Goal: Information Seeking & Learning: Learn about a topic

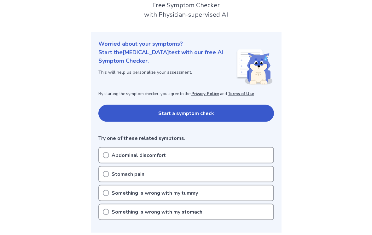
scroll to position [42, 0]
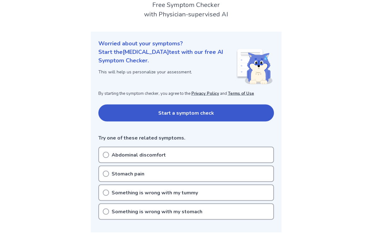
click at [167, 158] on div "Abdominal discomfort" at bounding box center [186, 155] width 176 height 16
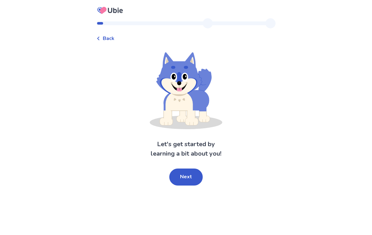
click at [192, 176] on button "Next" at bounding box center [185, 177] width 33 height 17
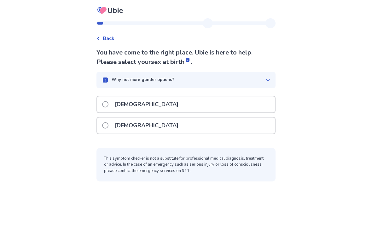
click at [224, 128] on div "Female" at bounding box center [186, 126] width 178 height 16
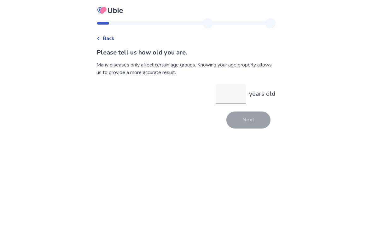
click at [242, 99] on input "years old" at bounding box center [231, 94] width 30 height 20
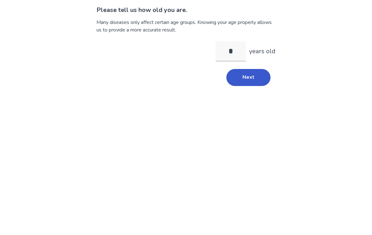
type input "**"
click at [259, 112] on button "Next" at bounding box center [248, 120] width 44 height 17
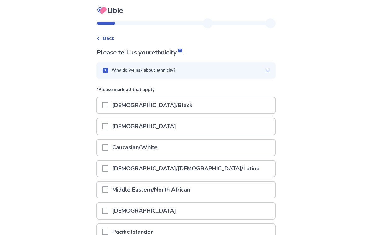
click at [210, 163] on div "Hispanic/Latino/Latina" at bounding box center [186, 169] width 178 height 16
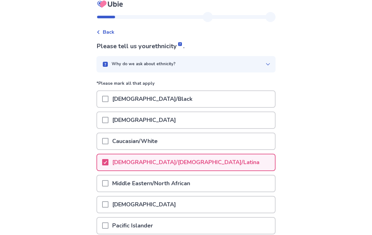
scroll to position [73, 0]
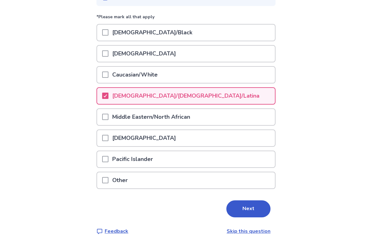
click at [255, 210] on button "Next" at bounding box center [248, 209] width 44 height 17
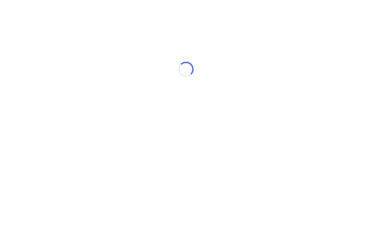
scroll to position [0, 0]
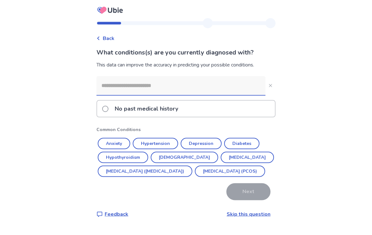
scroll to position [10, 0]
click at [265, 101] on div "No past medical history" at bounding box center [186, 109] width 178 height 16
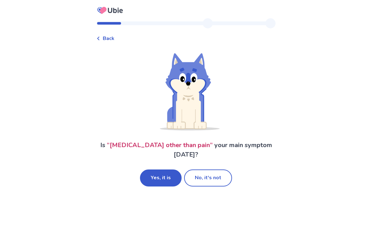
click at [223, 175] on button "No, it's not" at bounding box center [208, 178] width 48 height 17
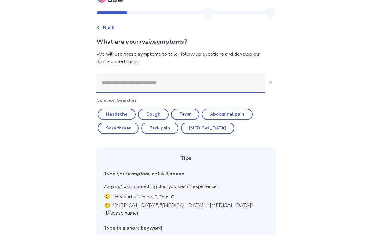
scroll to position [11, 0]
click at [212, 128] on button "Diarrhea" at bounding box center [207, 128] width 53 height 11
type input "********"
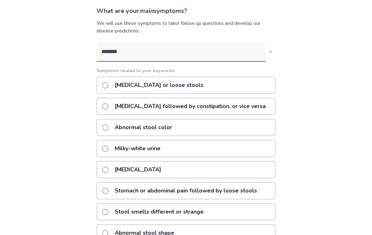
scroll to position [44, 0]
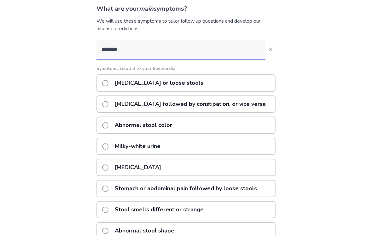
click at [256, 86] on div "Diarrhea or loose stools" at bounding box center [186, 83] width 179 height 17
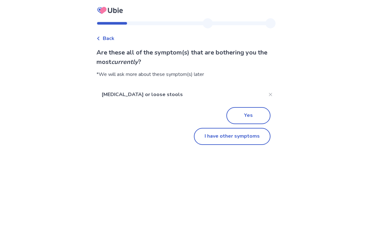
click at [255, 116] on button "Yes" at bounding box center [248, 115] width 44 height 17
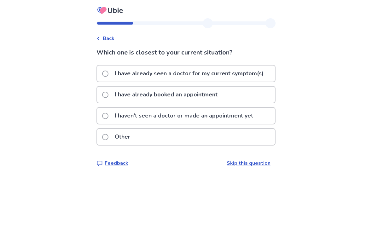
click at [263, 114] on div "I haven't seen a doctor or made an appointment yet" at bounding box center [186, 116] width 178 height 16
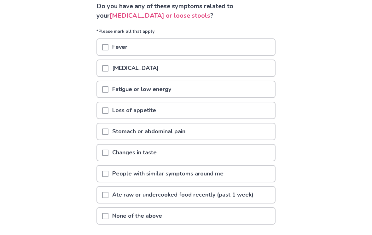
scroll to position [46, 0]
click at [255, 91] on div "Fatigue or low energy" at bounding box center [186, 89] width 178 height 16
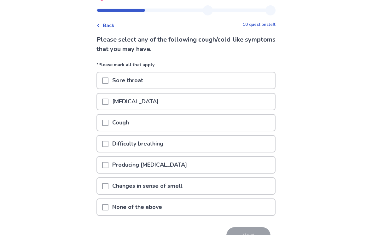
scroll to position [13, 0]
click at [254, 129] on div "Cough" at bounding box center [186, 123] width 178 height 16
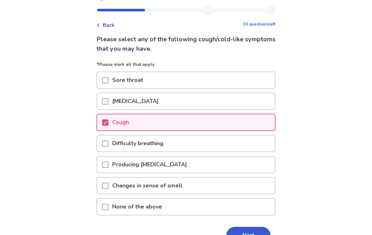
scroll to position [13, 0]
click at [256, 106] on div "Runny nose" at bounding box center [186, 101] width 178 height 16
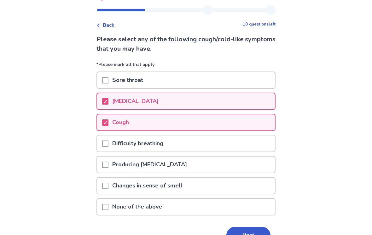
click at [248, 232] on button "Next" at bounding box center [248, 235] width 44 height 17
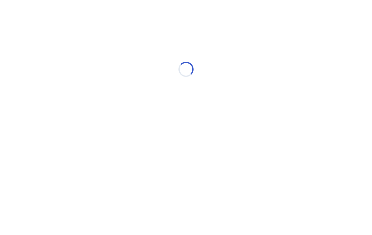
scroll to position [0, 0]
select select "*"
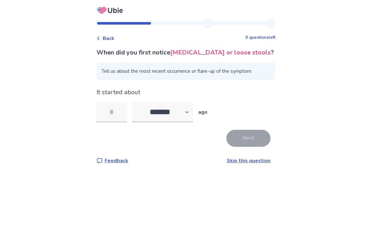
click at [116, 113] on input "tel" at bounding box center [112, 112] width 30 height 20
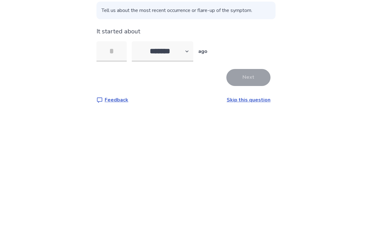
type input "*"
click at [249, 130] on button "Next" at bounding box center [248, 138] width 44 height 17
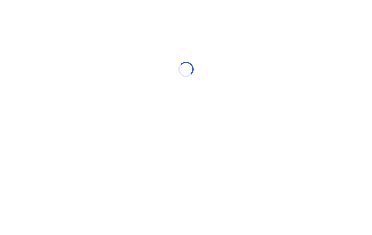
select select "*"
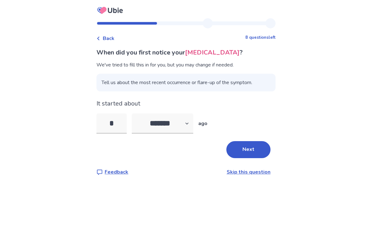
click at [257, 150] on button "Next" at bounding box center [248, 149] width 44 height 17
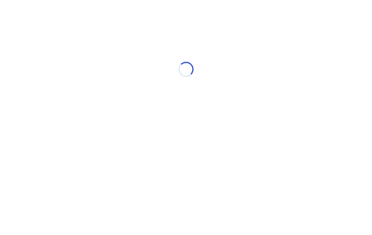
select select "*"
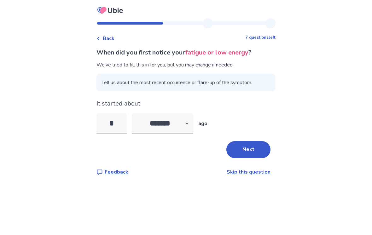
click at [120, 129] on input "*" at bounding box center [112, 124] width 30 height 20
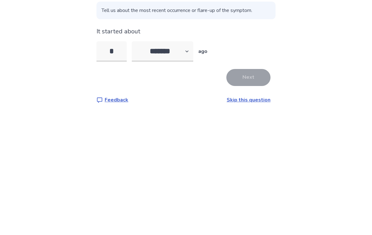
type input "**"
click at [250, 141] on button "Next" at bounding box center [248, 149] width 44 height 17
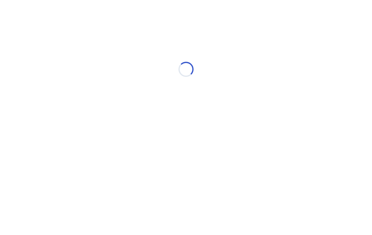
select select "*"
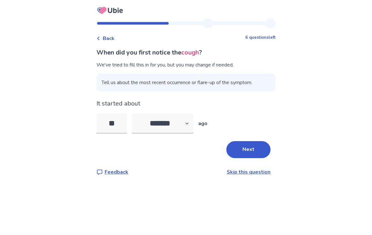
click at [104, 36] on div "Back" at bounding box center [106, 39] width 18 height 8
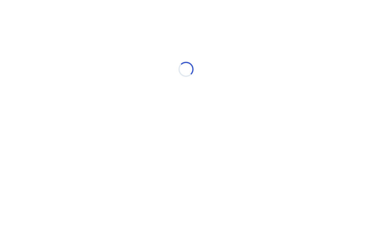
select select "*"
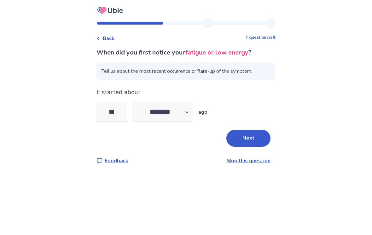
click at [104, 35] on div "Back" at bounding box center [106, 39] width 18 height 8
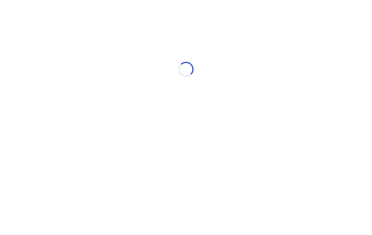
select select "*"
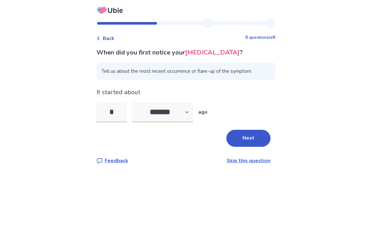
click at [108, 37] on span "Back" at bounding box center [109, 39] width 12 height 8
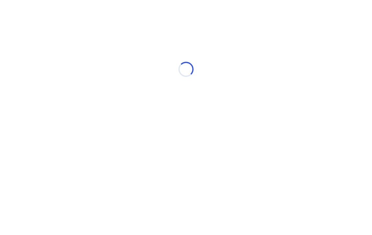
select select "*"
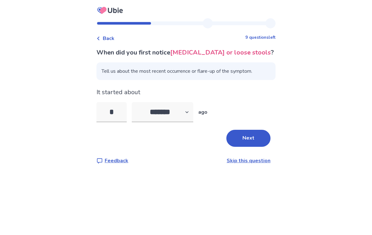
click at [110, 40] on span "Back" at bounding box center [109, 39] width 12 height 8
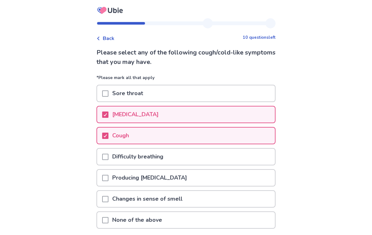
click at [266, 111] on div "Runny nose" at bounding box center [186, 115] width 178 height 16
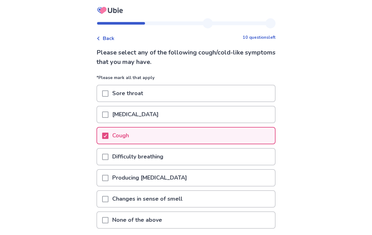
click at [261, 138] on div "Cough" at bounding box center [186, 136] width 178 height 16
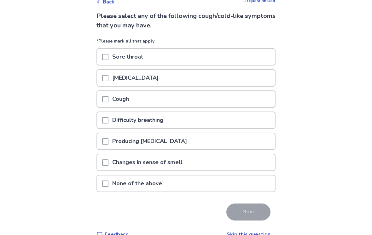
scroll to position [40, 0]
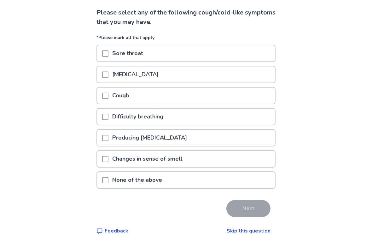
click at [257, 185] on div "None of the above" at bounding box center [186, 180] width 178 height 16
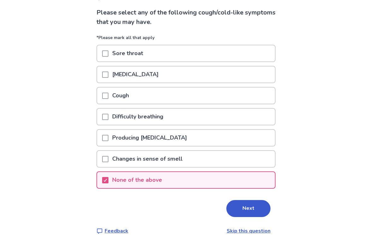
click at [250, 213] on button "Next" at bounding box center [248, 208] width 44 height 17
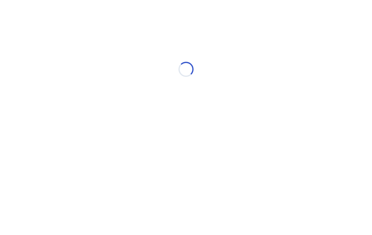
scroll to position [0, 0]
select select "*"
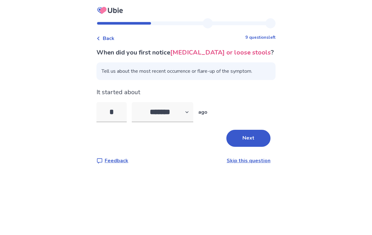
click at [257, 135] on button "Next" at bounding box center [248, 138] width 44 height 17
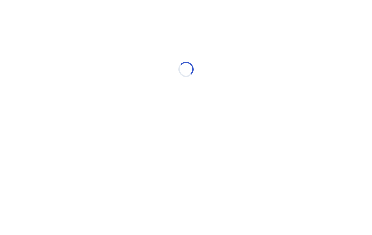
select select "*"
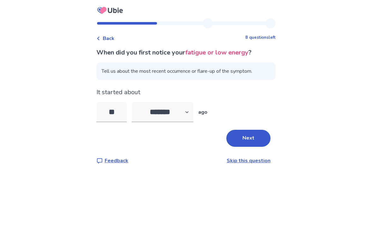
click at [255, 144] on button "Next" at bounding box center [248, 138] width 44 height 17
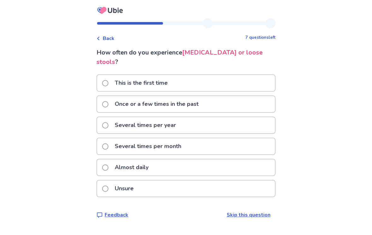
click at [260, 138] on div "Several times per month" at bounding box center [186, 146] width 178 height 16
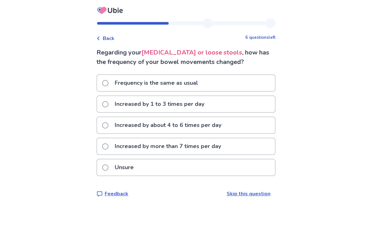
click at [264, 107] on div "Increased by 1 to 3 times per day" at bounding box center [186, 104] width 178 height 16
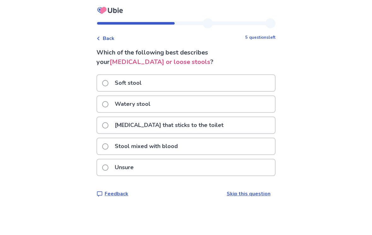
scroll to position [10, 0]
click at [262, 75] on div "Soft stool" at bounding box center [186, 83] width 178 height 16
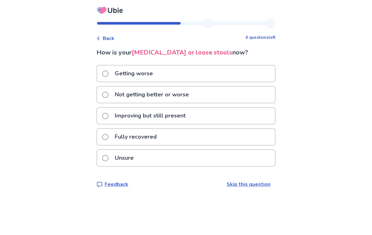
click at [261, 95] on div "Not getting better or worse" at bounding box center [186, 95] width 178 height 16
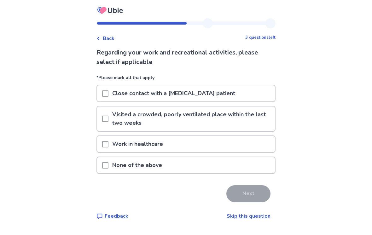
click at [251, 172] on div "None of the above" at bounding box center [186, 165] width 178 height 16
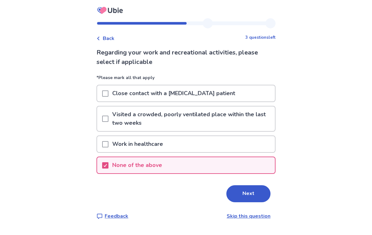
click at [253, 197] on button "Next" at bounding box center [248, 193] width 44 height 17
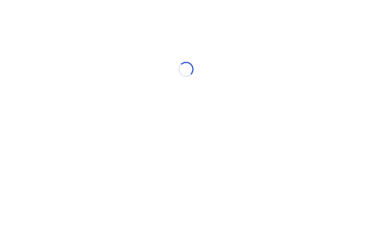
click at [257, 132] on html "Loading... Ubie Symptom Checker" at bounding box center [186, 66] width 372 height 132
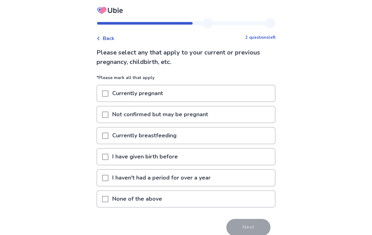
click at [256, 197] on div "None of the above" at bounding box center [186, 199] width 178 height 16
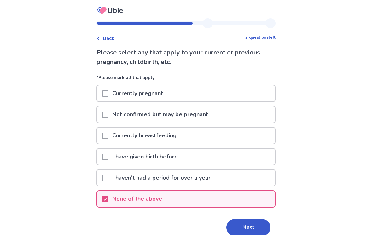
click at [252, 227] on button "Next" at bounding box center [248, 227] width 44 height 17
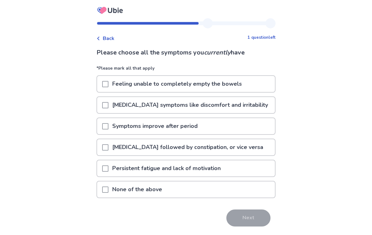
click at [250, 172] on div "Persistent fatigue and lack of motivation" at bounding box center [186, 169] width 178 height 16
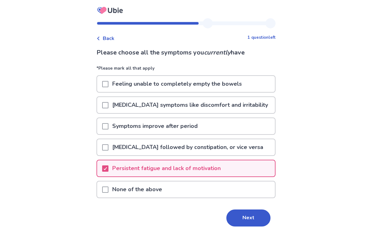
click at [259, 152] on div "Diarrhea followed by constipation, or vice versa" at bounding box center [186, 147] width 178 height 16
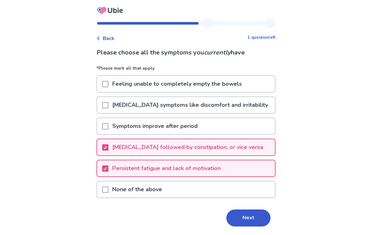
click at [255, 155] on div "Diarrhea followed by constipation, or vice versa" at bounding box center [186, 147] width 178 height 16
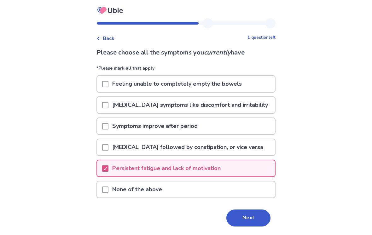
click at [265, 106] on div "Premenstrual symptoms like discomfort and irritability" at bounding box center [186, 105] width 178 height 16
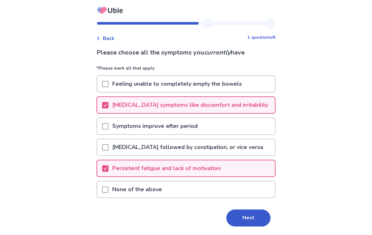
click at [260, 87] on div "Feeling unable to completely empty the bowels" at bounding box center [186, 84] width 178 height 16
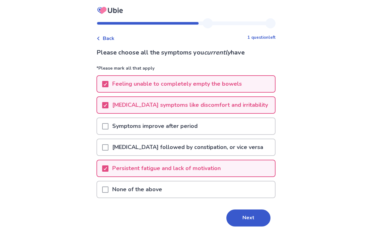
click at [252, 226] on button "Next" at bounding box center [248, 218] width 44 height 17
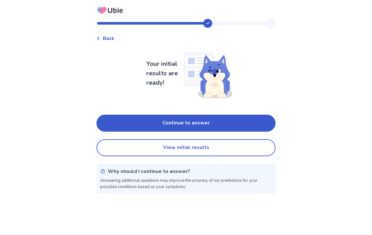
click at [260, 122] on button "Continue to answer" at bounding box center [186, 123] width 179 height 17
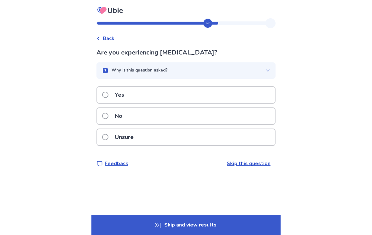
click at [91, 27] on div "Back Are you experiencing abdominal bloating? Why is this question asked? Our A…" at bounding box center [186, 117] width 372 height 235
click at [107, 38] on span "Back" at bounding box center [109, 39] width 12 height 8
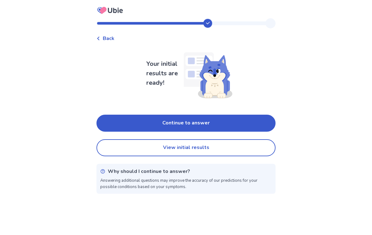
click at [248, 149] on button "View initial results" at bounding box center [186, 147] width 179 height 17
click at [259, 128] on button "Continue to answer" at bounding box center [186, 123] width 179 height 17
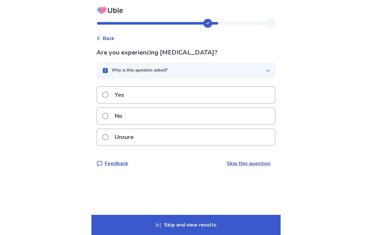
click at [246, 134] on div "Unsure" at bounding box center [186, 137] width 178 height 16
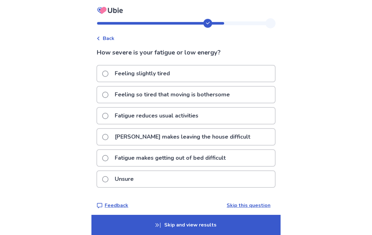
click at [252, 95] on div "Feeling so tired that moving is bothersome" at bounding box center [186, 95] width 178 height 16
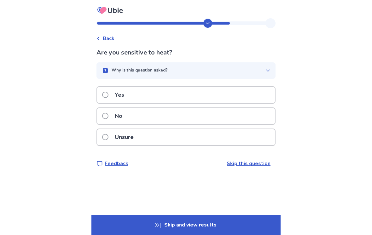
click at [251, 134] on div "Unsure" at bounding box center [186, 137] width 178 height 16
click at [263, 113] on div "No" at bounding box center [186, 116] width 178 height 16
click at [251, 139] on div "Unsure" at bounding box center [186, 137] width 178 height 16
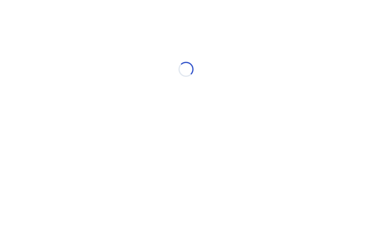
select select "*"
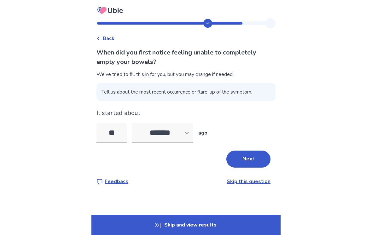
click at [106, 42] on div "Back" at bounding box center [106, 39] width 18 height 8
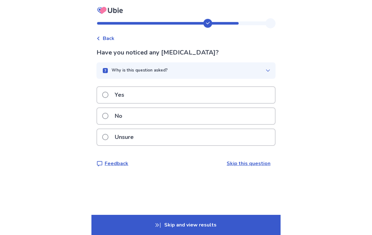
click at [255, 118] on div "No" at bounding box center [186, 116] width 178 height 16
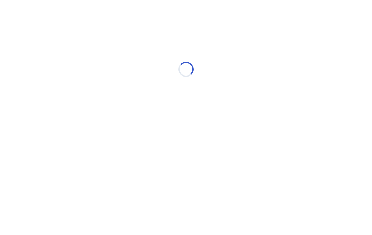
select select "*"
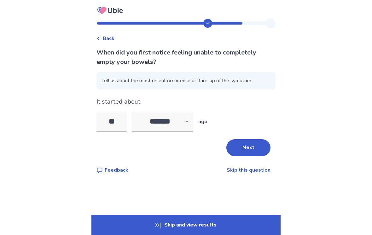
click at [252, 155] on button "Next" at bounding box center [248, 147] width 44 height 17
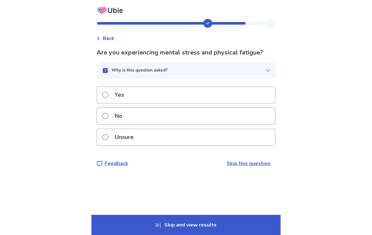
click at [251, 100] on div "Yes" at bounding box center [186, 95] width 178 height 16
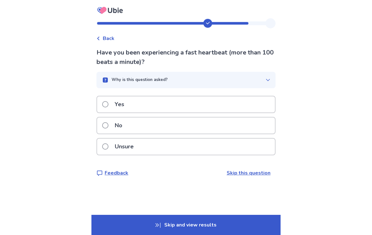
click at [252, 129] on div "No" at bounding box center [186, 126] width 178 height 16
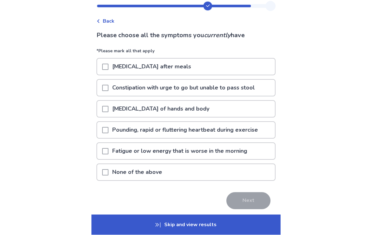
click at [252, 175] on div "None of the above" at bounding box center [186, 173] width 178 height 16
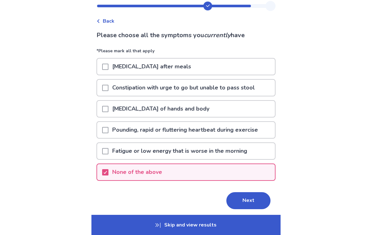
click at [255, 151] on div "Fatigue or low energy that is worse in the morning" at bounding box center [186, 151] width 178 height 16
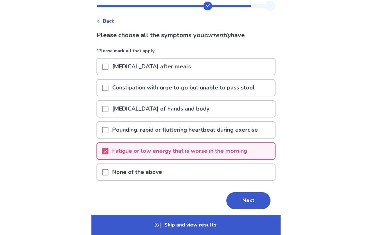
click at [247, 206] on button "Next" at bounding box center [248, 200] width 44 height 17
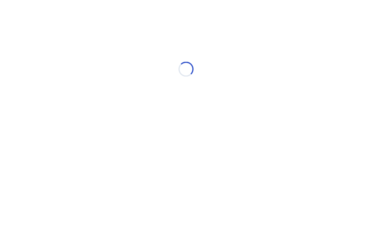
scroll to position [0, 0]
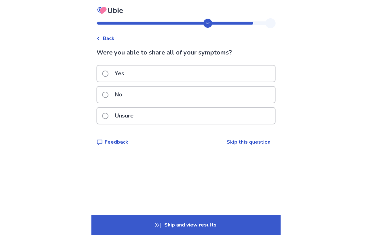
click at [259, 79] on div "Yes" at bounding box center [186, 74] width 178 height 16
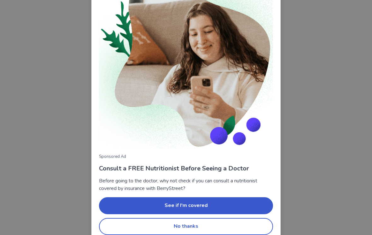
scroll to position [40, 0]
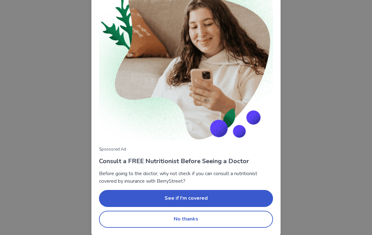
click at [242, 221] on button "No thanks" at bounding box center [186, 219] width 174 height 17
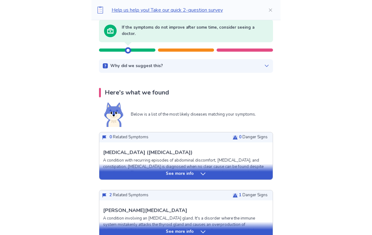
scroll to position [70, 0]
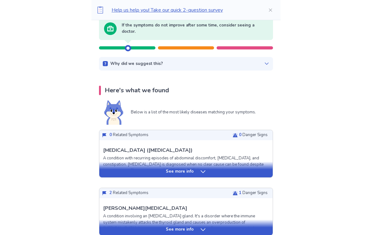
click at [243, 235] on div "See more info" at bounding box center [185, 228] width 173 height 16
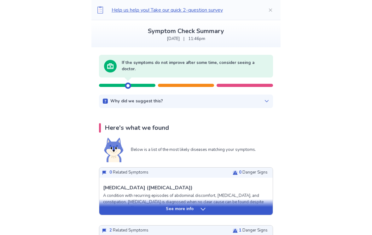
scroll to position [0, 0]
